Goal: Navigation & Orientation: Find specific page/section

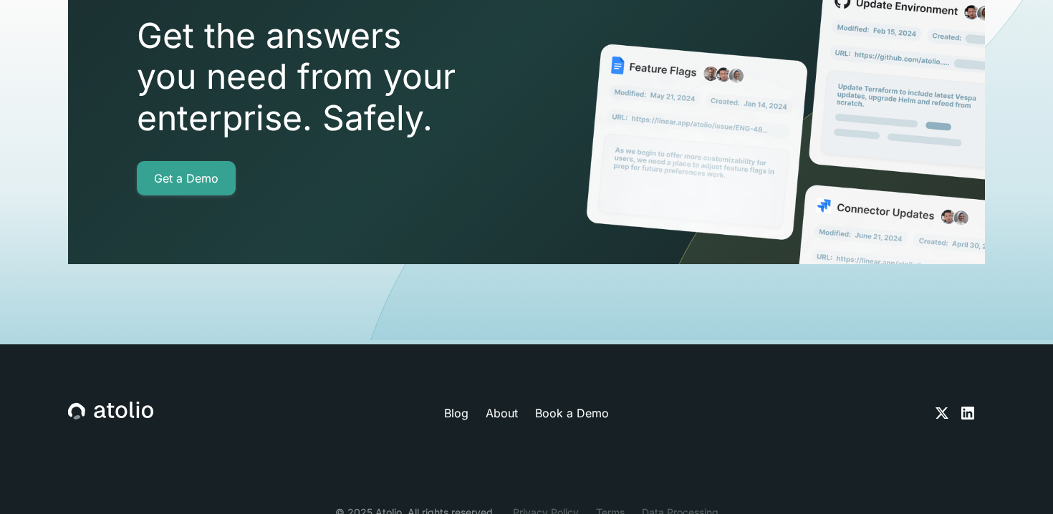
scroll to position [5185, 0]
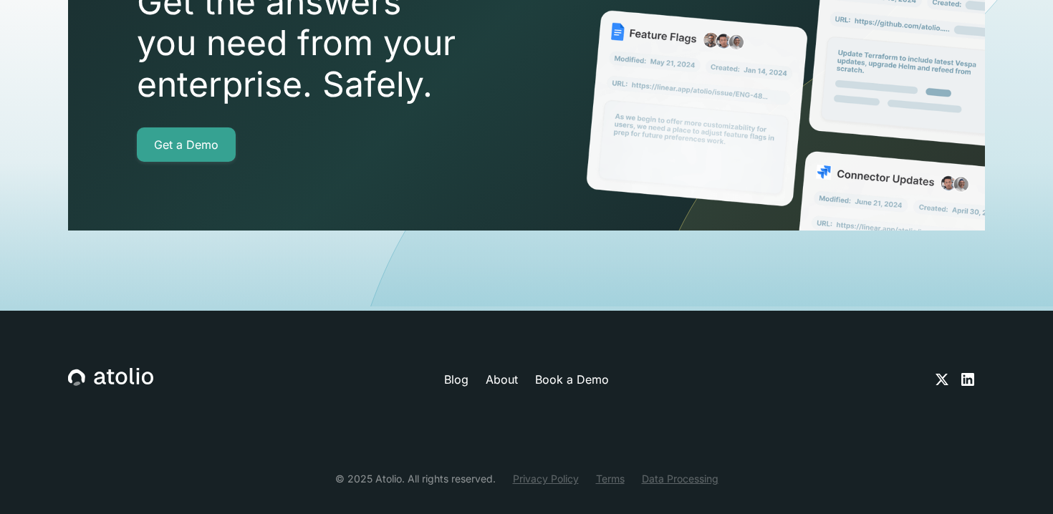
click at [544, 471] on link "Privacy Policy" at bounding box center [546, 478] width 66 height 15
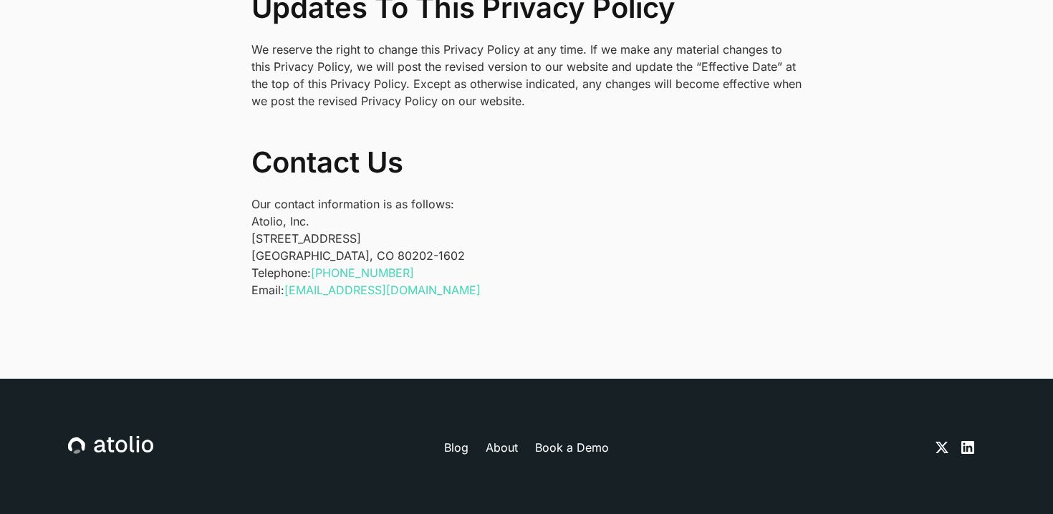
scroll to position [4798, 0]
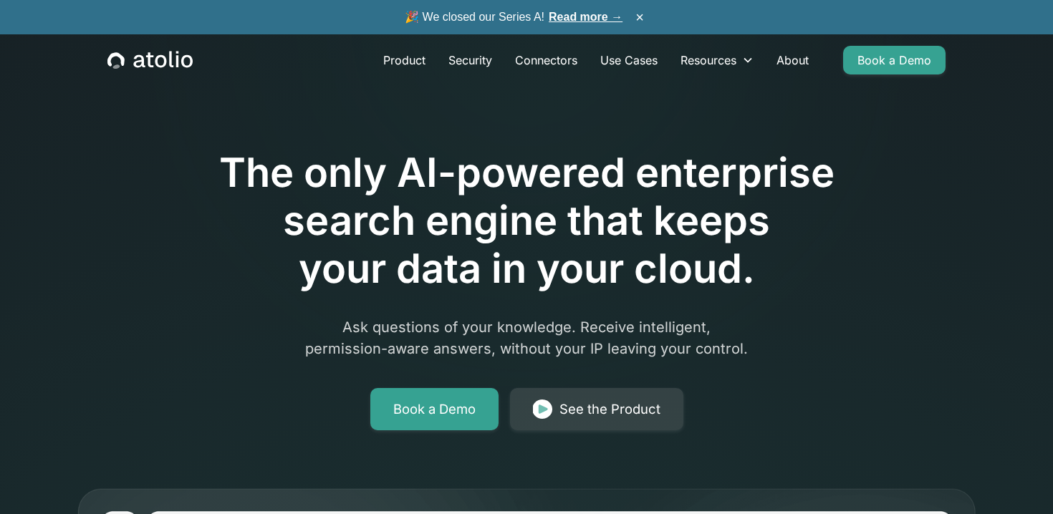
scroll to position [4550, 0]
